Goal: Transaction & Acquisition: Obtain resource

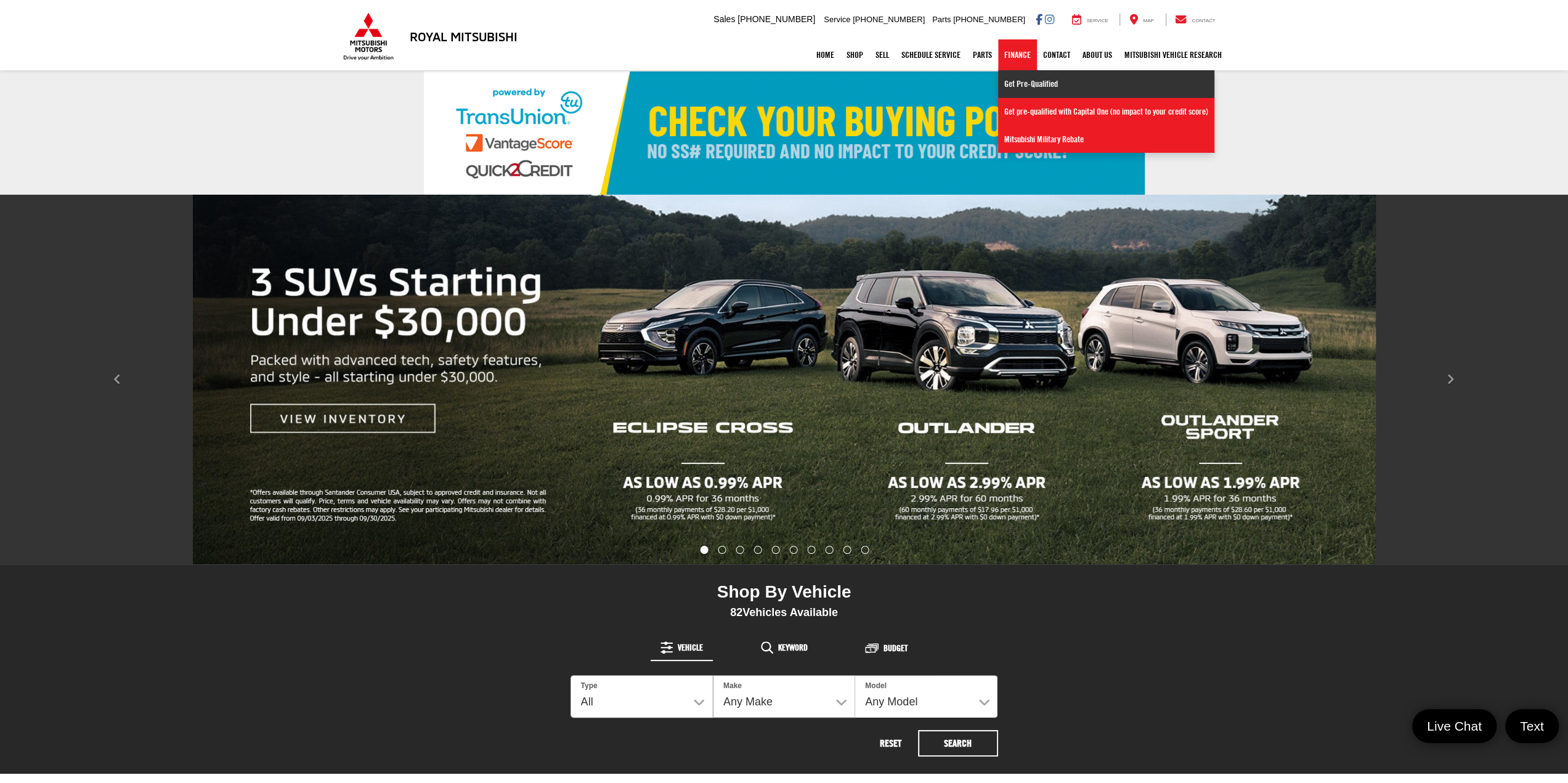
click at [1022, 87] on link "Get Pre-Qualified" at bounding box center [1106, 84] width 216 height 28
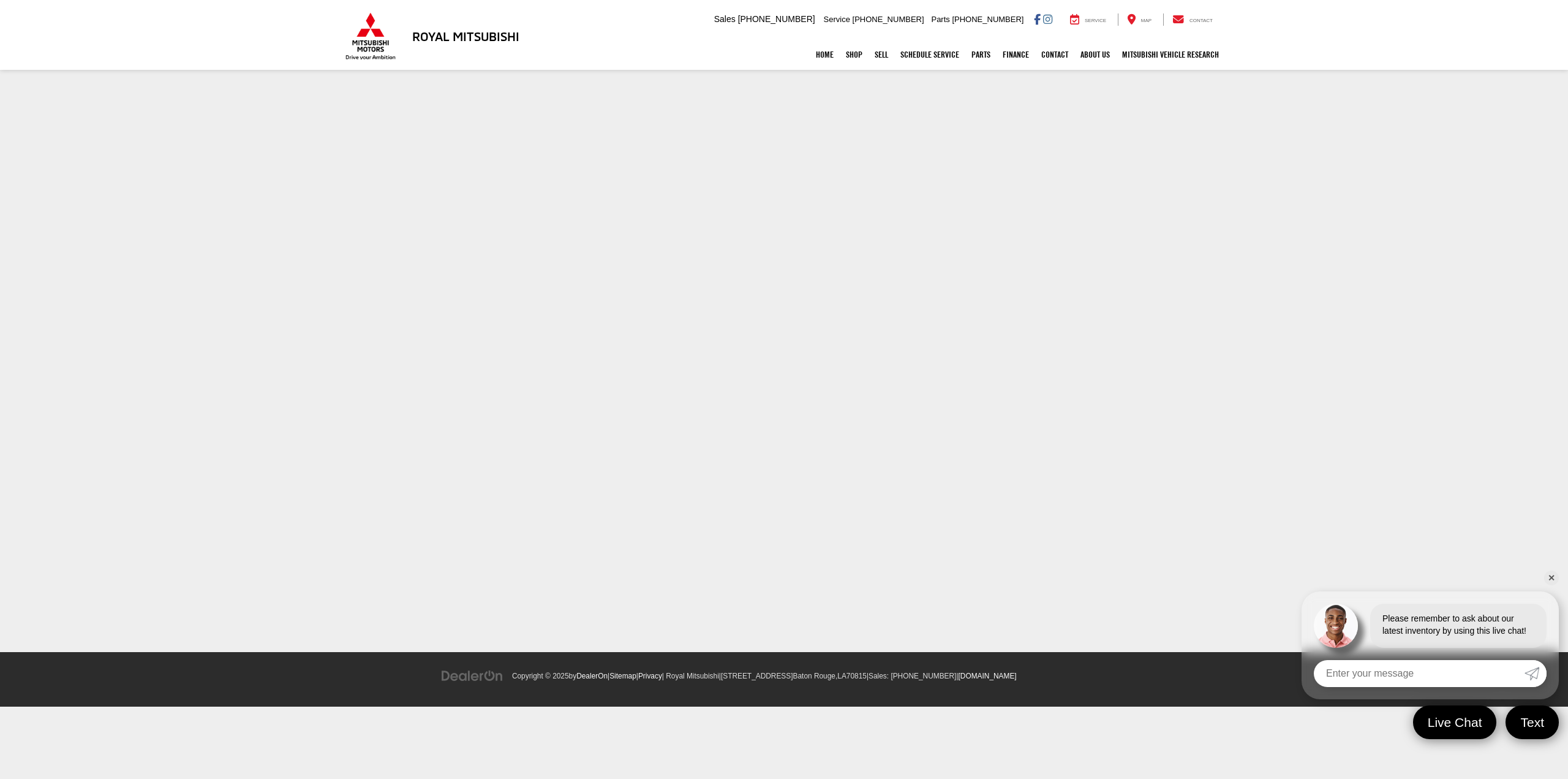
click at [1550, 578] on link "✕" at bounding box center [1551, 578] width 15 height 15
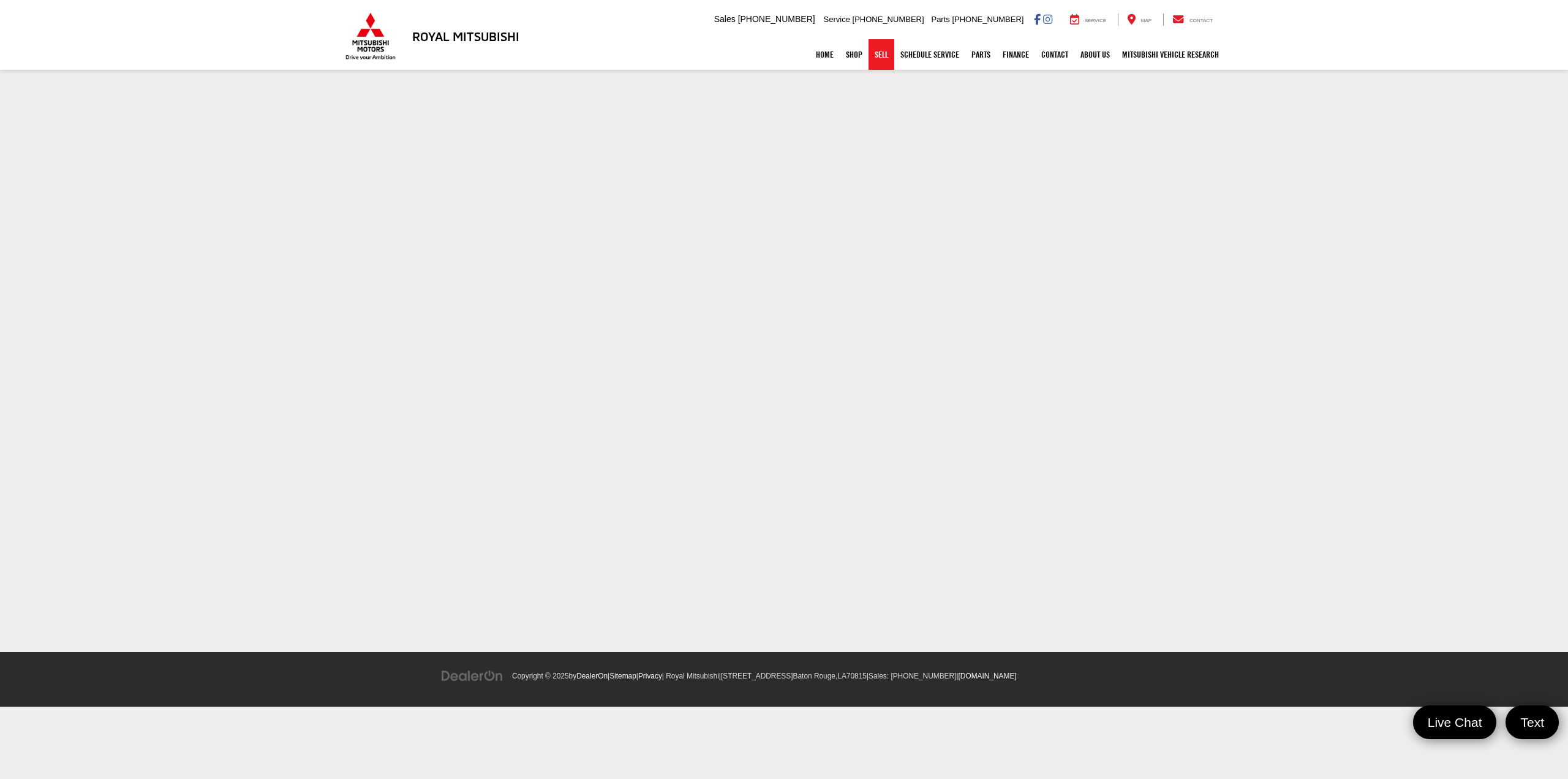
click at [873, 57] on link "Sell" at bounding box center [882, 54] width 26 height 31
